Goal: Check status: Check status

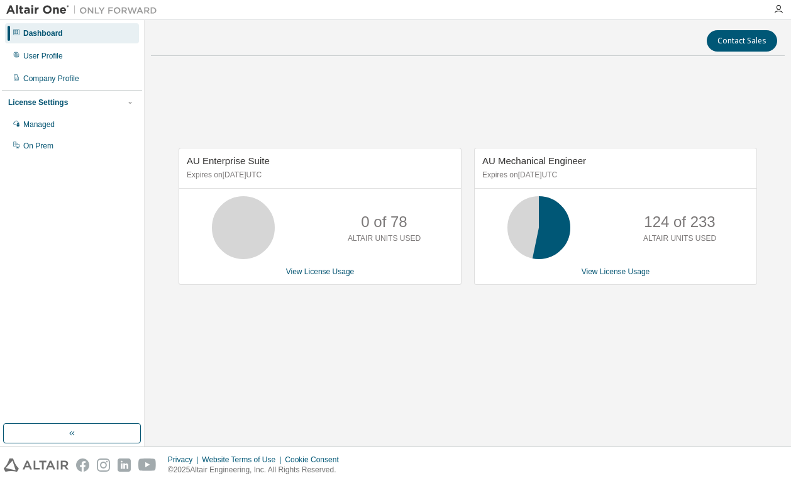
click at [415, 96] on div "AU Enterprise Suite Expires on [DATE] UTC 0 of 78 ALTAIR UNITS USED View Licens…" at bounding box center [468, 223] width 634 height 314
